Goal: Consume media (video, audio)

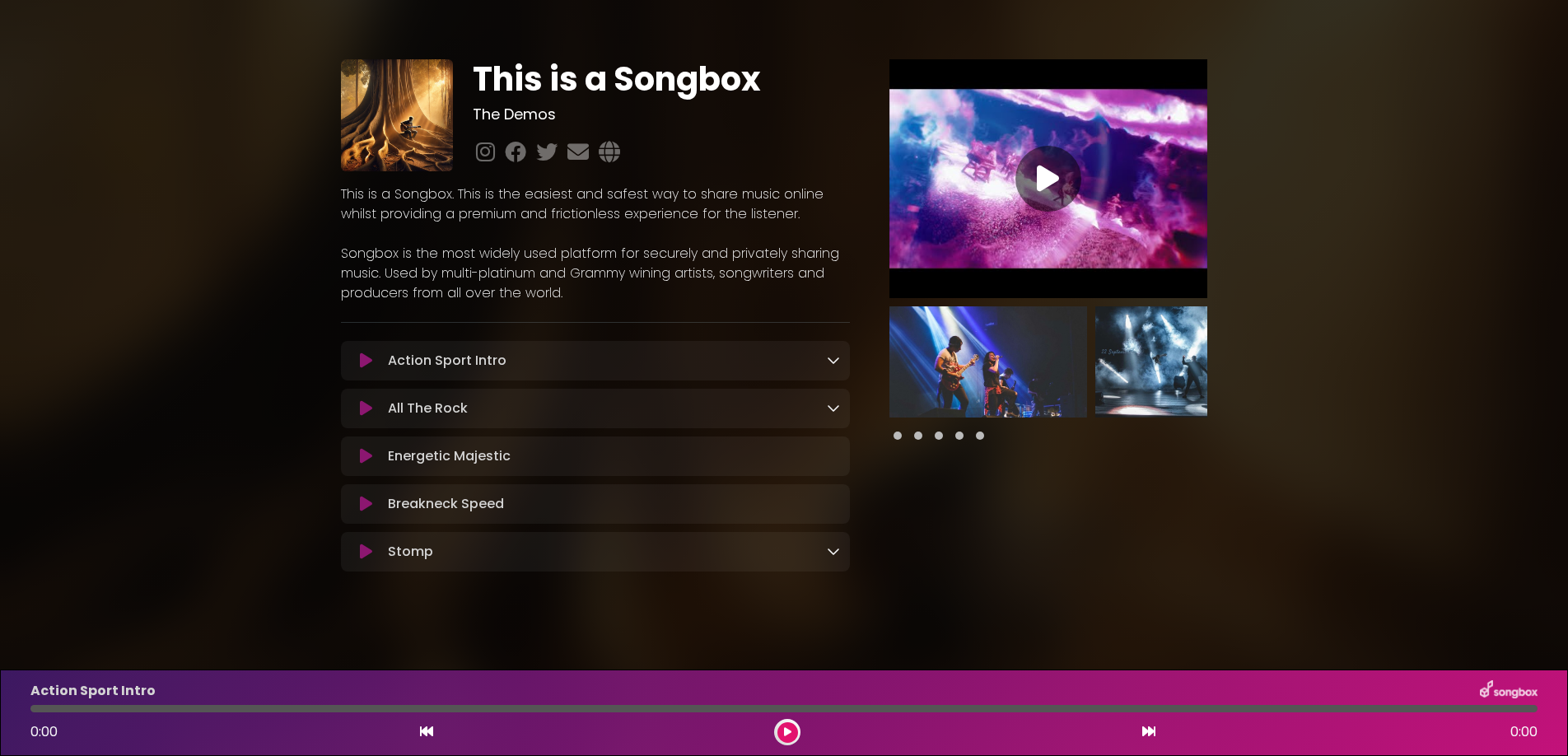
click at [828, 417] on link at bounding box center [833, 408] width 13 height 19
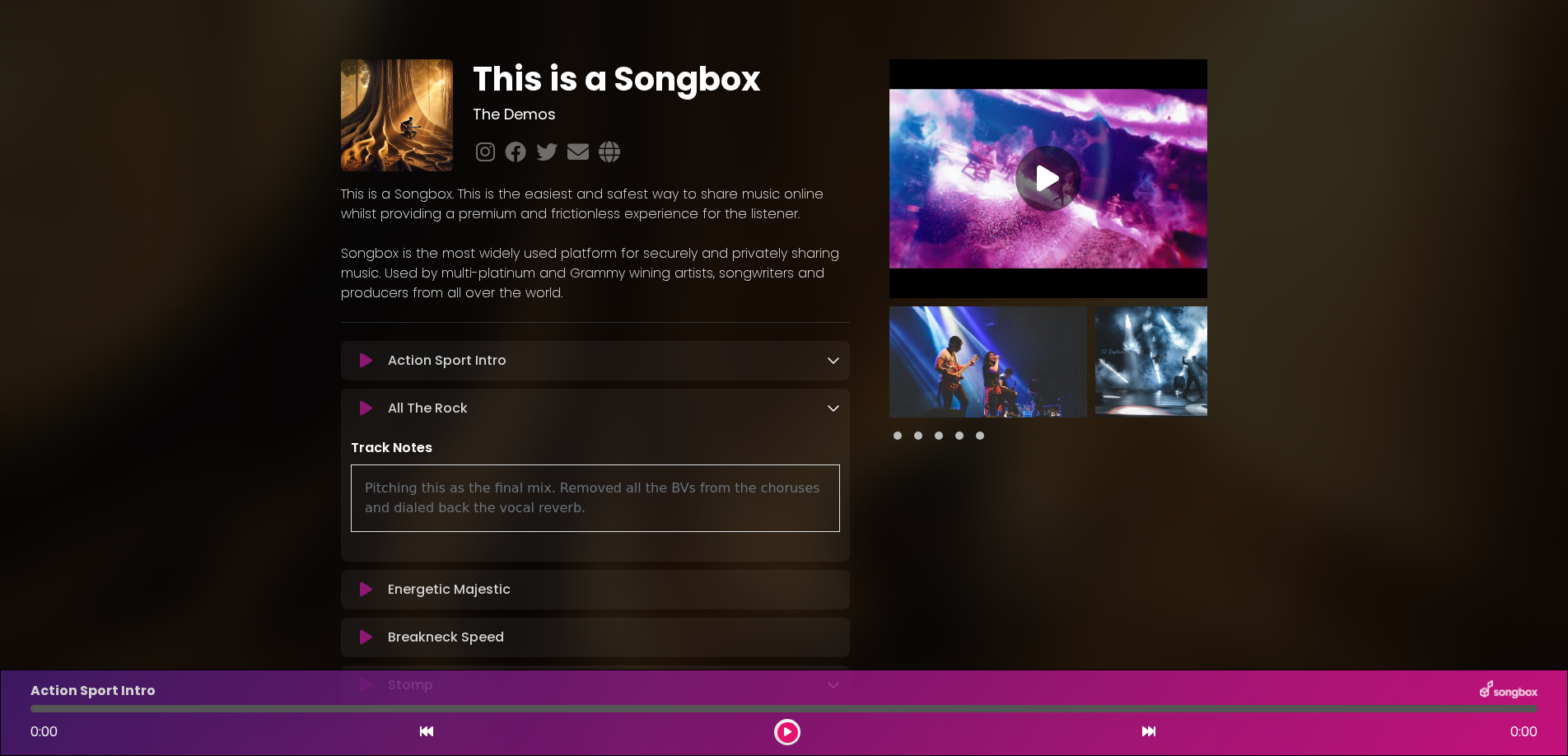
click at [436, 503] on div "Pitching this as the final mix. Removed all the BVs from the choruses and diale…" at bounding box center [595, 498] width 489 height 67
drag, startPoint x: 375, startPoint y: 460, endPoint x: 385, endPoint y: 458, distance: 10.2
click at [376, 458] on p "Track Notes" at bounding box center [595, 448] width 489 height 20
click at [465, 497] on div "Pitching this as the final mix. Removed all the BVs from the choruses and diale…" at bounding box center [595, 498] width 489 height 67
click at [532, 416] on div "All The Rock Loading Track..." at bounding box center [610, 408] width 458 height 20
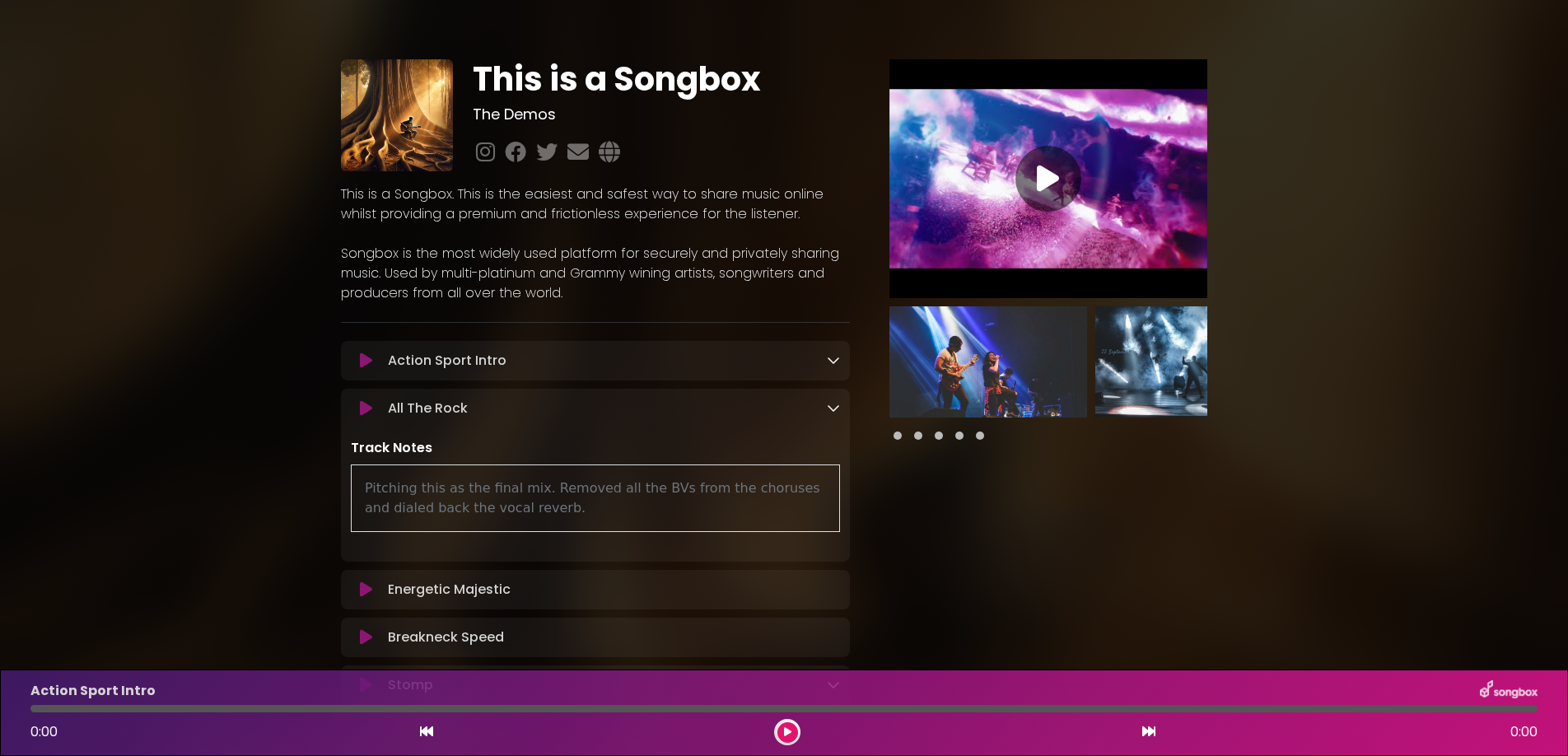
click at [437, 411] on p "All The Rock Loading Track..." at bounding box center [427, 408] width 79 height 20
click at [833, 414] on icon at bounding box center [833, 408] width 13 height 13
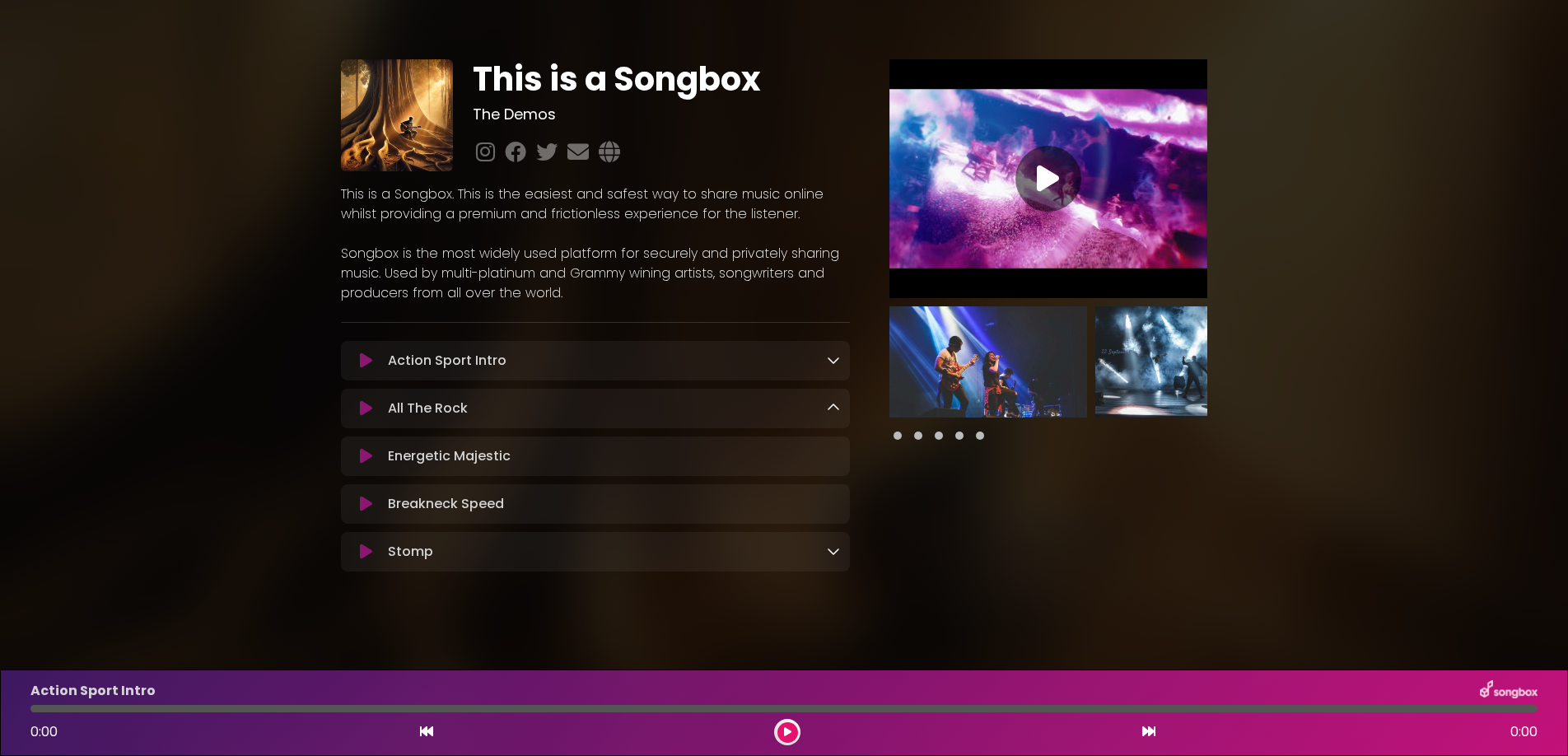
click at [424, 734] on icon at bounding box center [427, 731] width 13 height 13
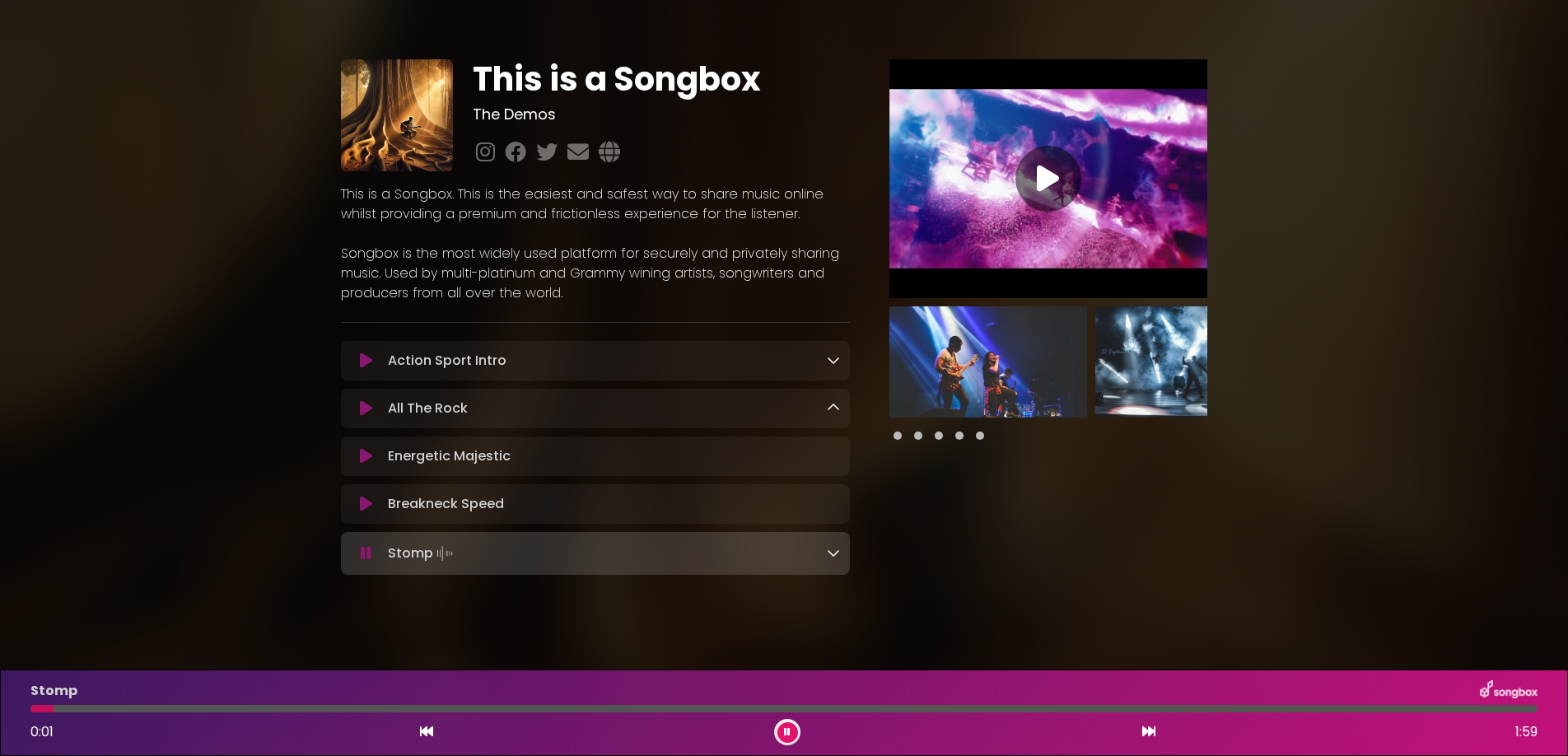
click at [424, 734] on icon at bounding box center [427, 731] width 13 height 13
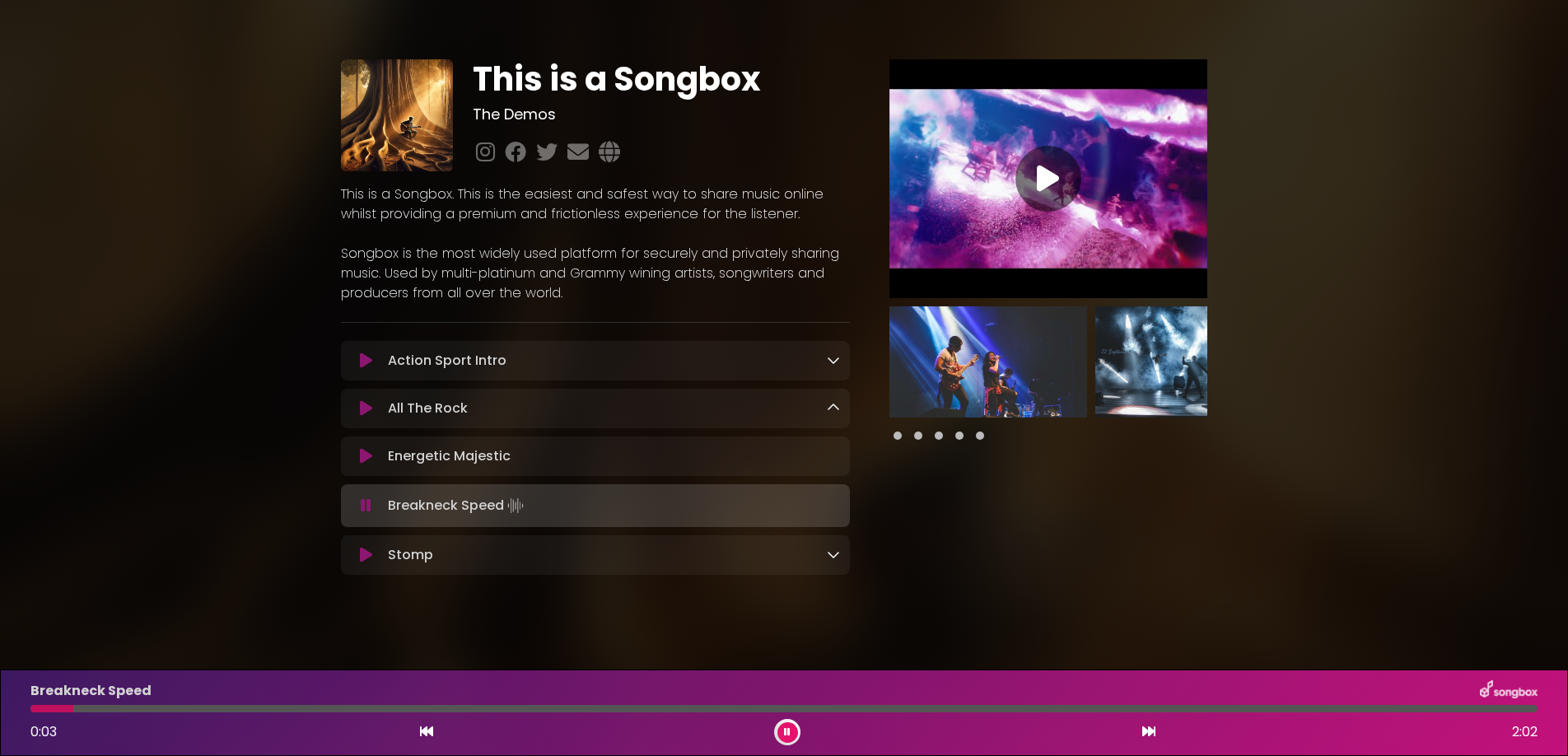
click at [426, 729] on icon at bounding box center [427, 731] width 13 height 13
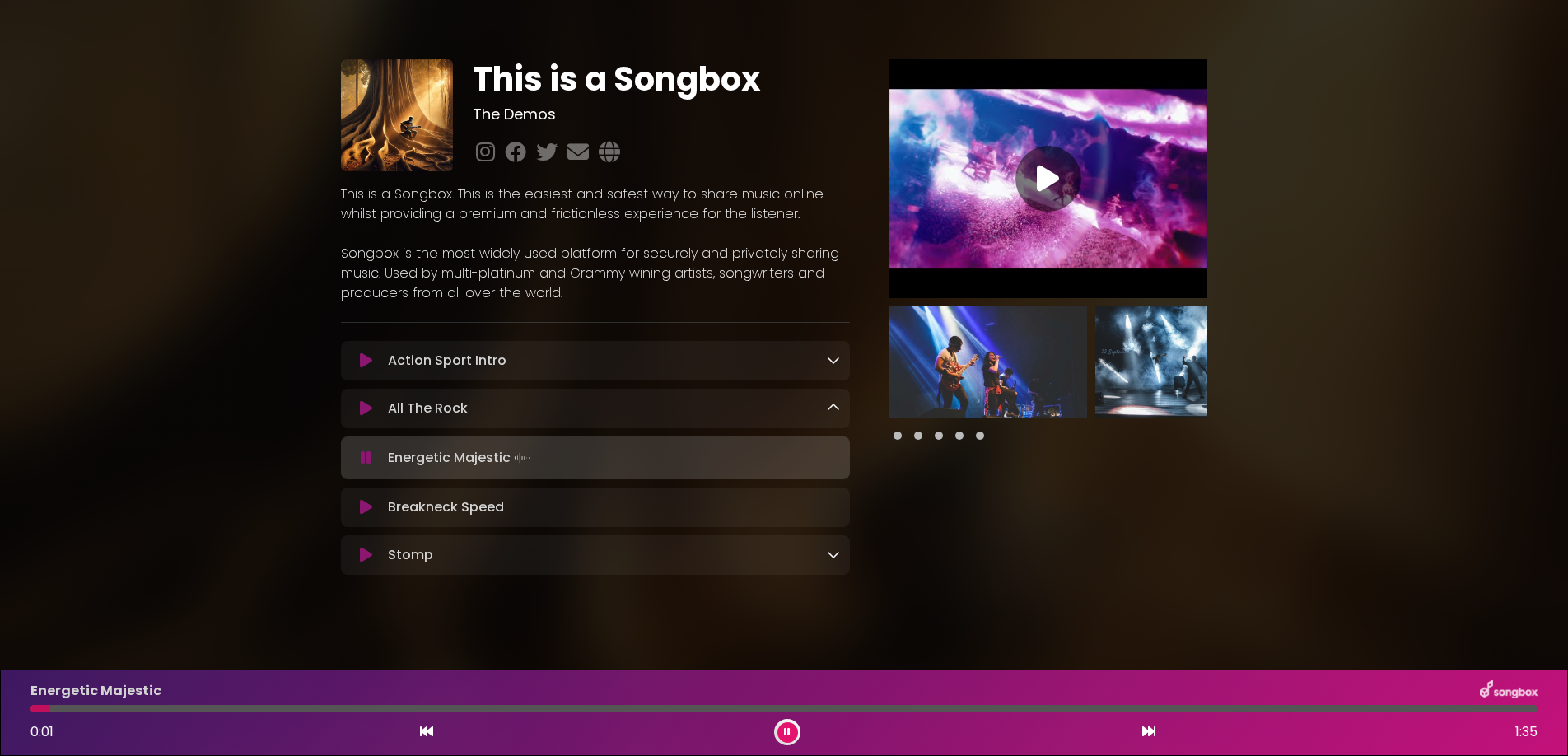
click at [426, 731] on icon at bounding box center [427, 731] width 13 height 13
